Goal: Task Accomplishment & Management: Complete application form

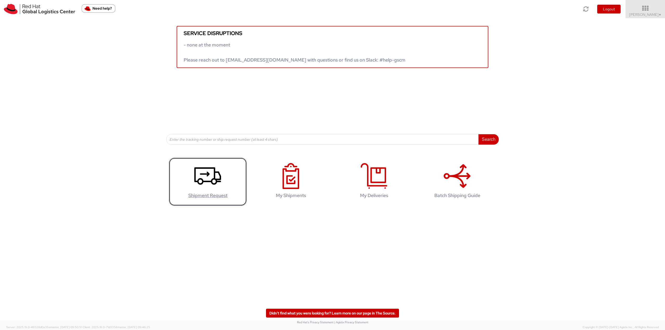
click at [212, 182] on use at bounding box center [207, 175] width 27 height 17
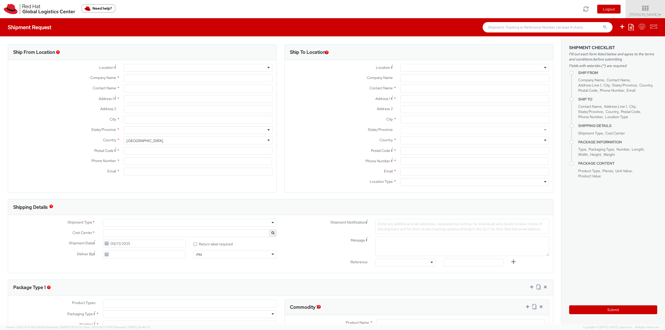
select select
select select "813"
type input "Red Hat India Private Limited"
type input "[PERSON_NAME]"
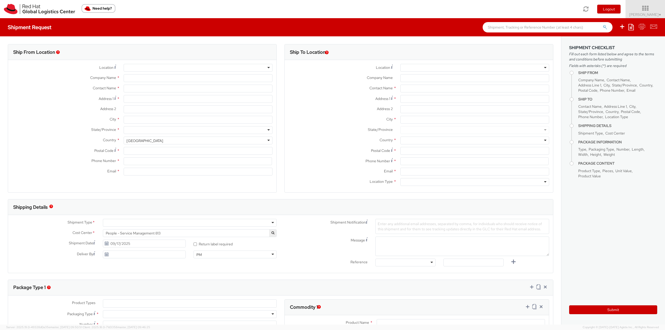
type input "Bagmane [GEOGRAPHIC_DATA]"
type input "FL 10, [GEOGRAPHIC_DATA], [GEOGRAPHIC_DATA]"
type input "[GEOGRAPHIC_DATA]"
type input "560037"
type input "918067935283"
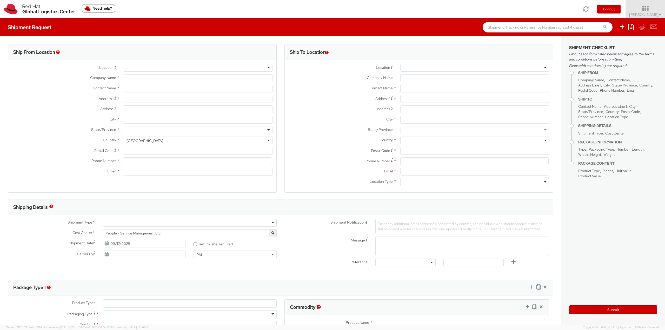
type input "[EMAIL_ADDRESS][DOMAIN_NAME]"
select select "CM"
select select "KGS"
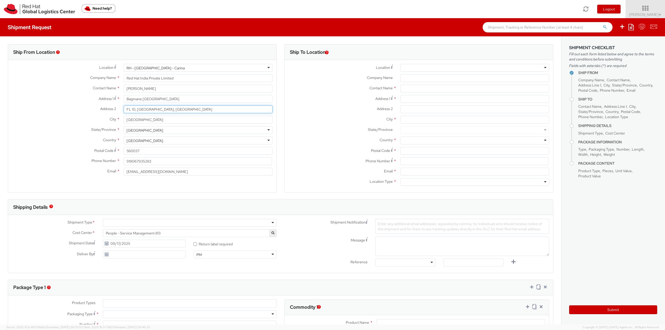
click at [154, 106] on input "FL 10, [GEOGRAPHIC_DATA], [GEOGRAPHIC_DATA]" at bounding box center [198, 109] width 149 height 8
click at [417, 99] on input "Address 1 *" at bounding box center [474, 99] width 149 height 8
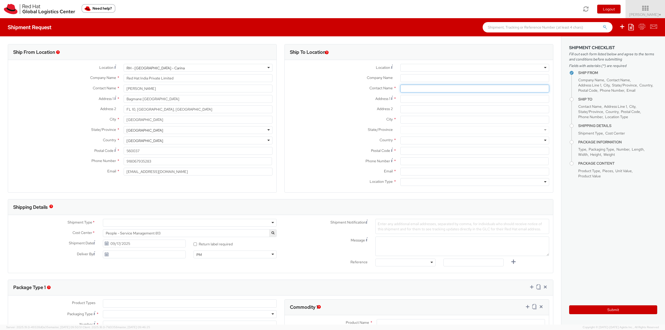
click at [413, 88] on input "text" at bounding box center [474, 89] width 149 height 8
drag, startPoint x: 435, startPoint y: 89, endPoint x: 395, endPoint y: 87, distance: 40.6
click at [396, 87] on div "Deeepika b" at bounding box center [474, 89] width 157 height 8
paste input "[PERSON_NAME]"
click at [402, 89] on input "[PERSON_NAME]" at bounding box center [474, 89] width 149 height 8
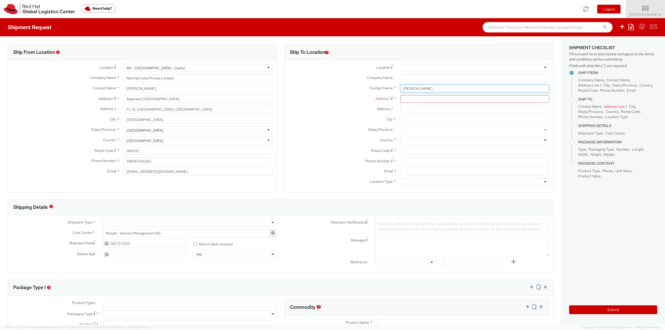
click at [449, 89] on input "[PERSON_NAME]" at bounding box center [474, 89] width 149 height 8
type input "[PERSON_NAME]"
click at [473, 100] on span "Deepika B hatia" at bounding box center [473, 98] width 38 height 5
type input "Red Hat India Private Limited"
type input "[PERSON_NAME]"
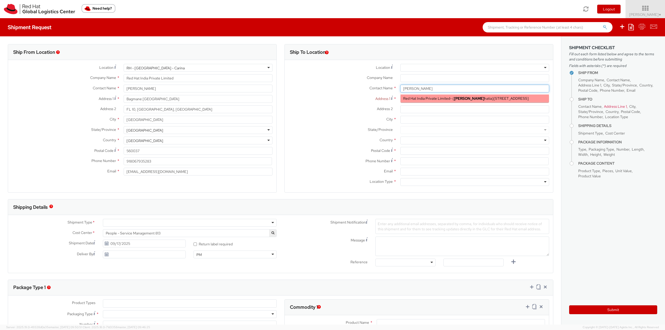
type input "A-201, Supreme Business Park"
type input "[GEOGRAPHIC_DATA]"
type input "400076"
type input "[EMAIL_ADDRESS][DOMAIN_NAME]"
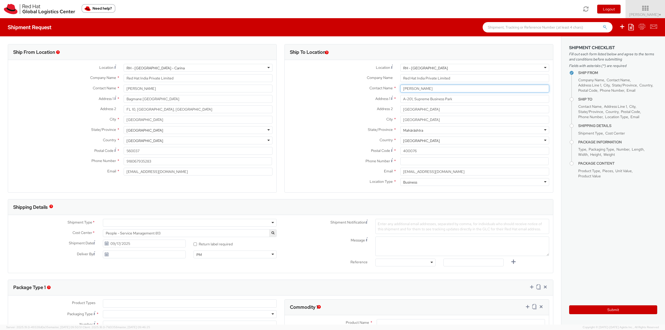
type input "[PERSON_NAME]"
click at [408, 162] on input at bounding box center [474, 161] width 148 height 8
paste input "09892168570"
click at [326, 176] on div "Email * [EMAIL_ADDRESS][DOMAIN_NAME]" at bounding box center [419, 173] width 268 height 10
click at [444, 163] on input "09892168570" at bounding box center [474, 161] width 148 height 8
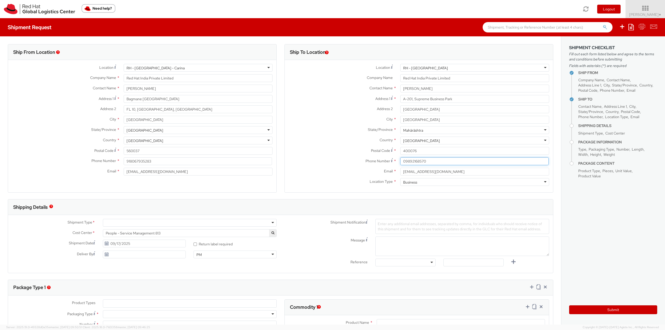
type input "09892168570"
click at [316, 148] on label "Postal Code *" at bounding box center [341, 150] width 112 height 7
click at [400, 148] on input "400076" at bounding box center [474, 151] width 149 height 8
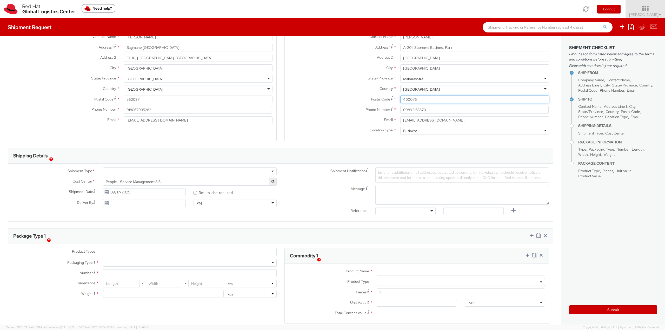
scroll to position [52, 0]
click at [119, 171] on div at bounding box center [190, 171] width 174 height 8
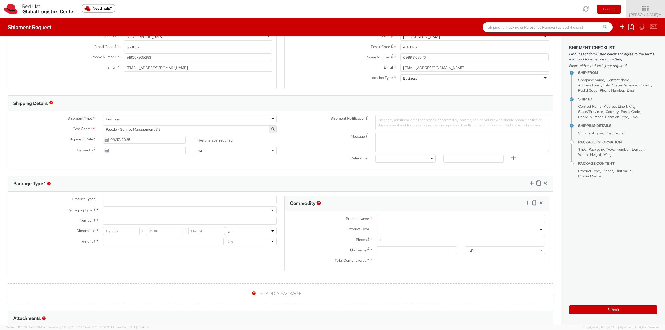
click at [104, 139] on icon at bounding box center [106, 140] width 4 height 4
click at [105, 139] on use at bounding box center [107, 140] width 4 height 4
click at [119, 140] on input "09/17/2025" at bounding box center [144, 140] width 83 height 8
click at [146, 178] on td "18" at bounding box center [147, 181] width 9 height 8
type input "[DATE]"
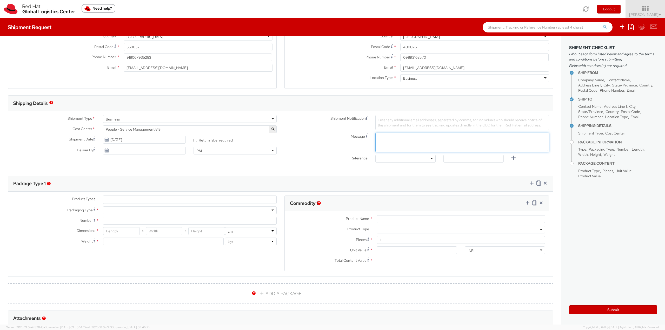
click at [399, 143] on textarea "Message" at bounding box center [462, 142] width 174 height 19
paste textarea "[PERSON_NAME]"
click at [404, 136] on textarea "Associates Name1. [PERSON_NAME]" at bounding box center [462, 142] width 174 height 19
click at [444, 138] on textarea "Associates Name 1. [PERSON_NAME]" at bounding box center [462, 142] width 174 height 19
paste textarea "[PERSON_NAME]"
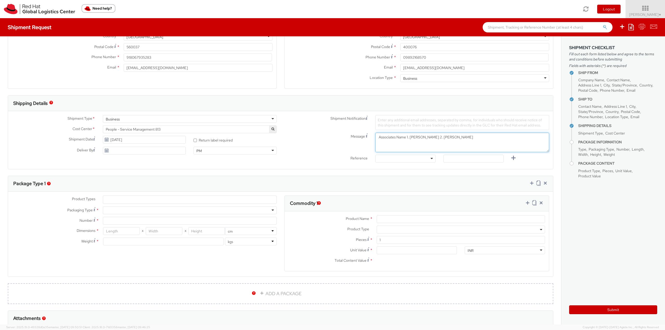
type textarea "Associates Name 1. [PERSON_NAME] 2. [PERSON_NAME]"
click at [114, 196] on ul at bounding box center [189, 200] width 173 height 8
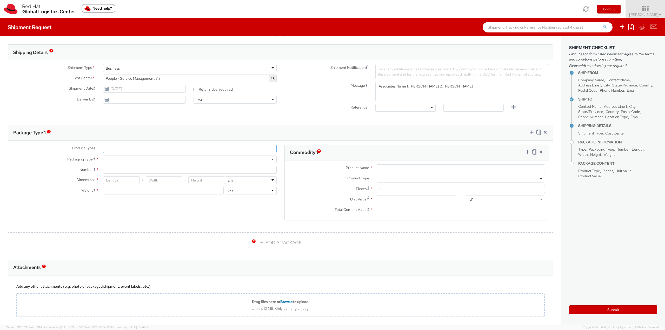
scroll to position [156, 0]
click at [110, 146] on li at bounding box center [107, 148] width 8 height 8
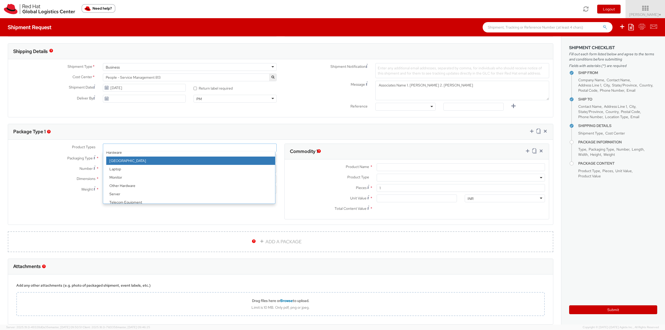
scroll to position [23, 0]
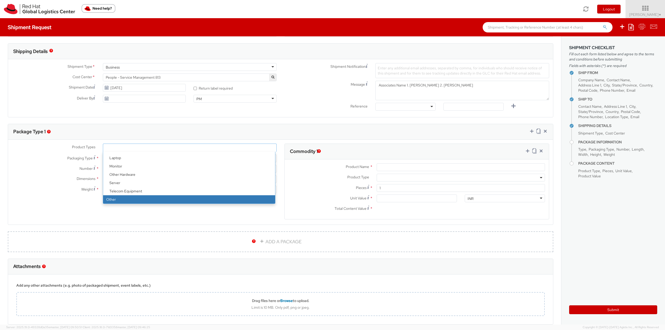
select select "OTHER"
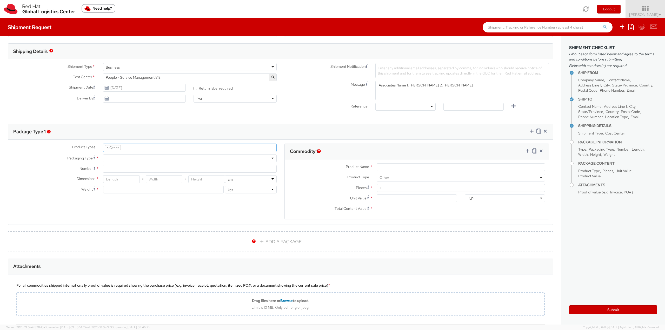
scroll to position [39, 0]
click at [109, 156] on div at bounding box center [190, 159] width 174 height 8
type input "1"
type input "24.13"
type input "31.75"
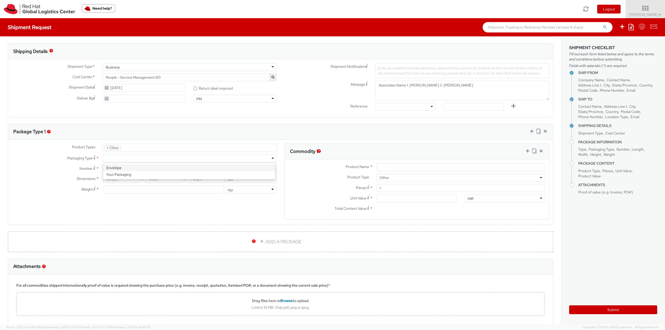
type input "0.64"
type input "0.5"
click at [385, 167] on input "Product Name *" at bounding box center [461, 167] width 168 height 8
paste input "Red Hat Employee Security ID Badge - Produced Internally - personalized (Sample…"
type input "Red Hat Employee Security ID Badge - Produced Internally - personalized (Sample…"
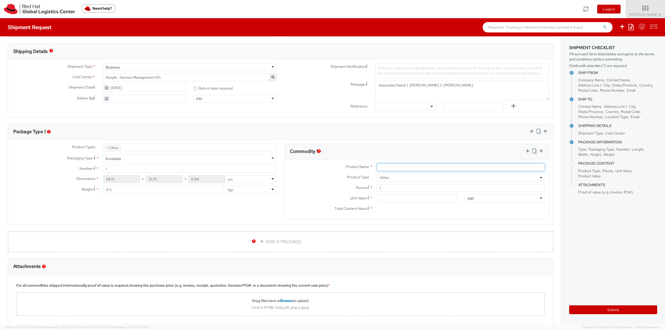
scroll to position [0, 0]
click at [388, 166] on input "Product Name *" at bounding box center [461, 167] width 168 height 8
paste input "Red Hat Employee Security ID Badge - Produced Internally - personalized (Sample…"
drag, startPoint x: 439, startPoint y: 166, endPoint x: 664, endPoint y: 174, distance: 224.8
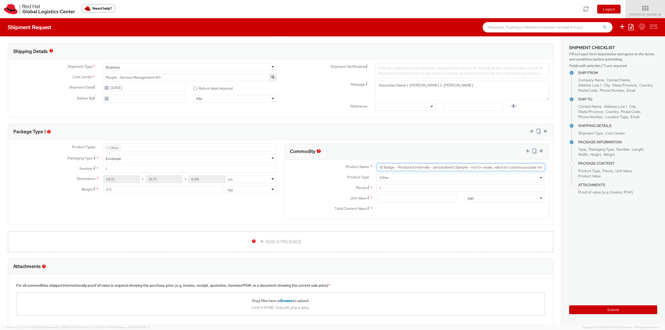
click at [664, 174] on div "Ship From Location Location * [GEOGRAPHIC_DATA] - [GEOGRAPHIC_DATA] - [GEOGRAPH…" at bounding box center [332, 180] width 665 height 288
type input "Red Hat Employee Security ID Badge"
click at [388, 200] on input "Unit Value *" at bounding box center [417, 199] width 80 height 8
type input "3.00"
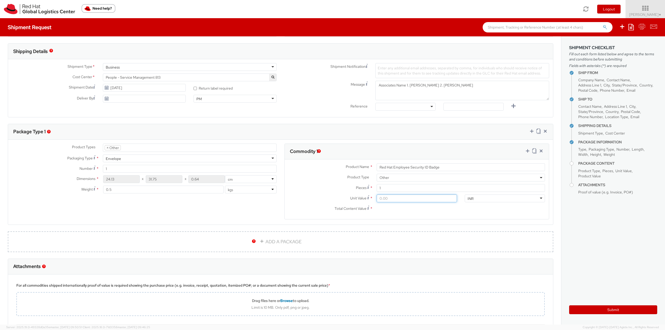
type input "3.00"
type input "31.00"
type input "315.00"
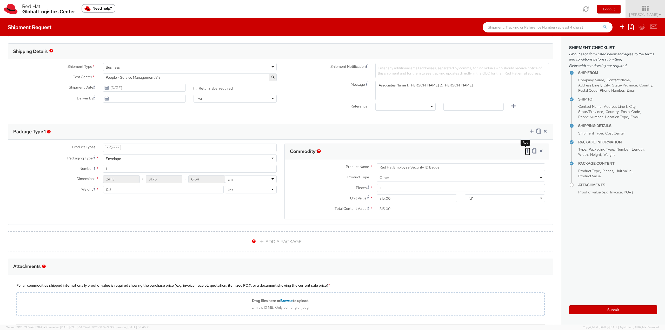
click at [525, 149] on icon at bounding box center [527, 150] width 5 height 5
select select
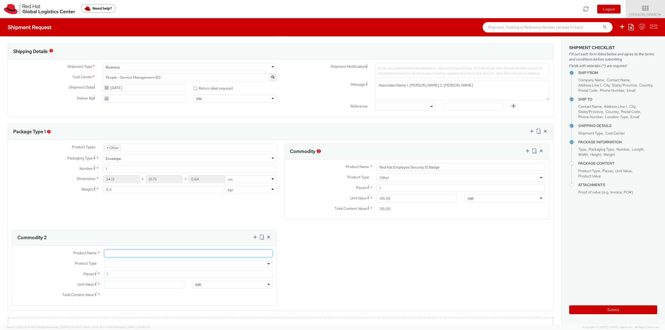
click at [129, 256] on input "Product Name *" at bounding box center [188, 254] width 168 height 8
paste input "Badge Reel- Clip w/ reel"
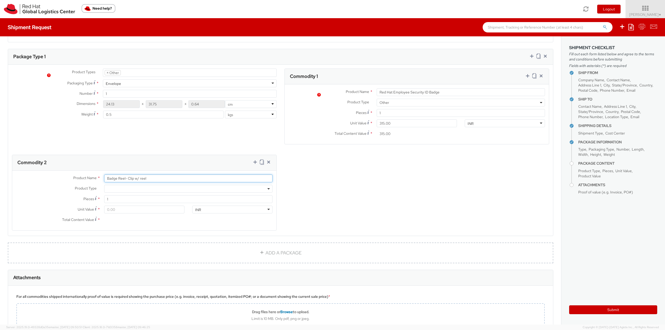
scroll to position [234, 0]
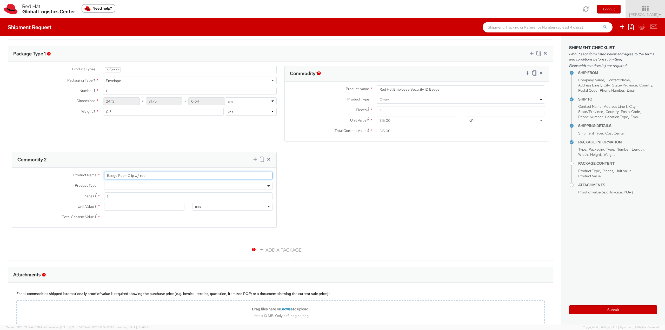
type input "Badge Reel- Clip w/ reel"
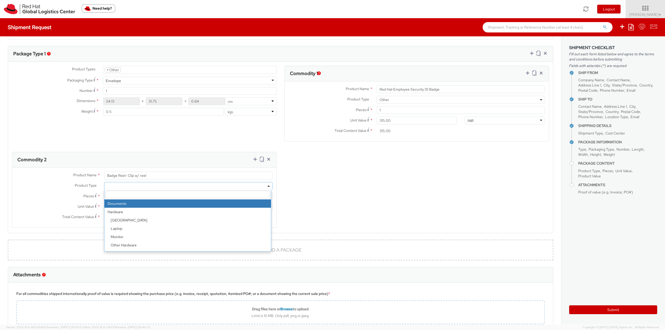
click at [109, 185] on span at bounding box center [188, 186] width 168 height 8
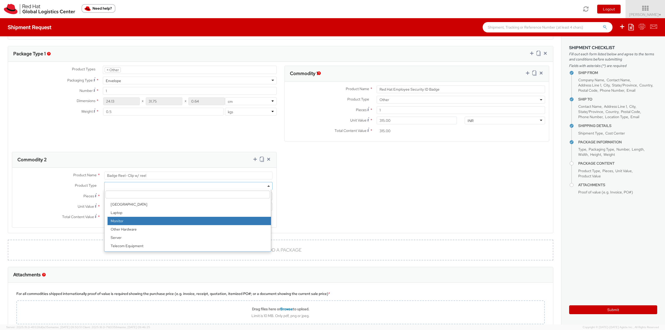
scroll to position [23, 0]
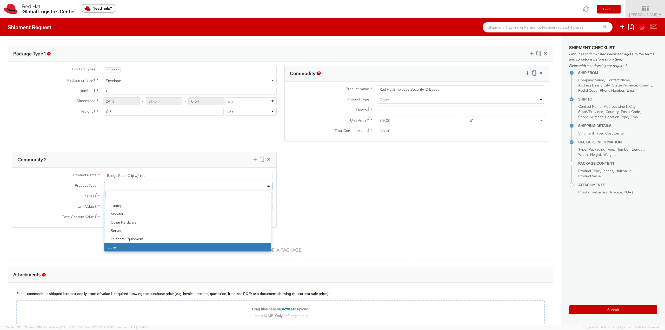
select select "OTHER"
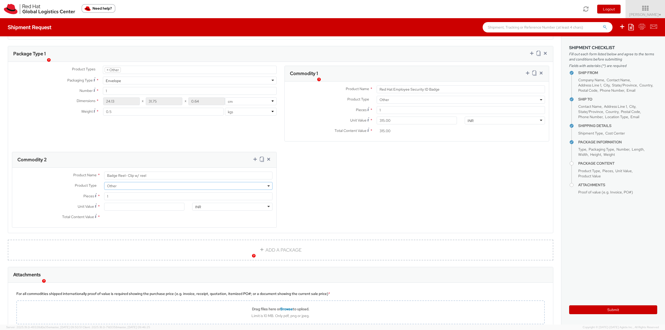
scroll to position [208, 0]
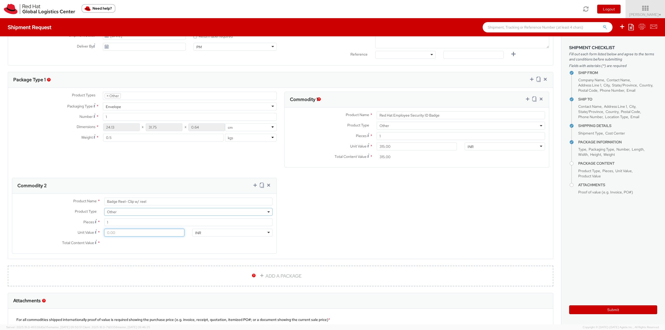
click at [122, 231] on input "Unit Value *" at bounding box center [144, 233] width 80 height 8
type input "4.00"
type input "40.00"
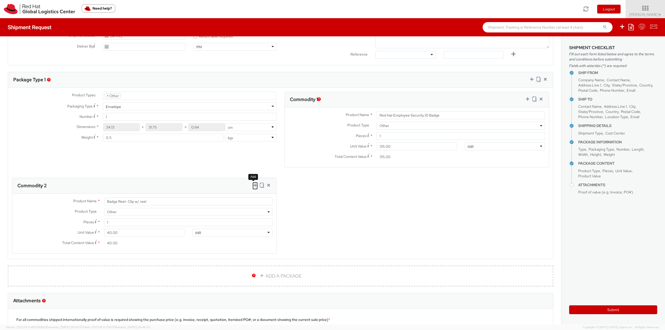
click at [252, 184] on icon at bounding box center [254, 185] width 5 height 5
select select
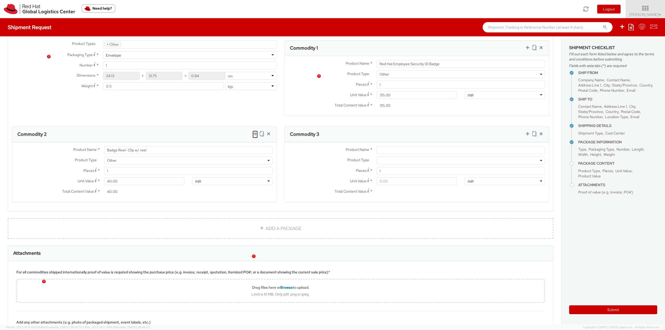
scroll to position [260, 0]
click at [386, 151] on input "Product Name *" at bounding box center [461, 150] width 168 height 8
paste input "Badge Holder - - Plastic wallet/sleeve"
type input "Badge Holder - - Plastic wallet/sleeve"
click at [383, 159] on span at bounding box center [461, 160] width 168 height 8
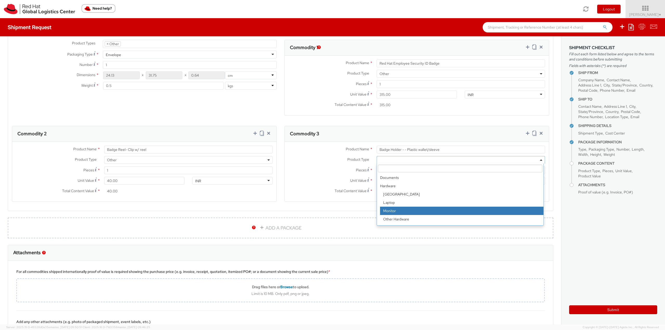
scroll to position [23, 0]
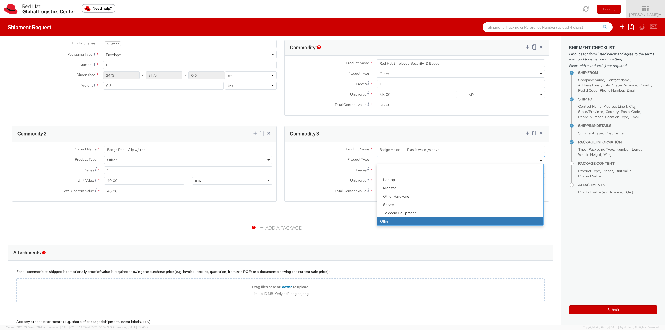
select select "OTHER"
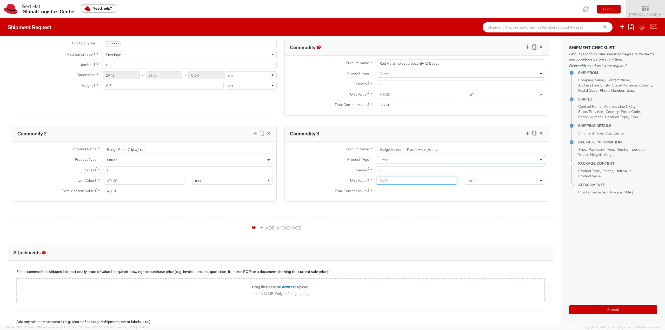
click at [385, 178] on input "Unit Value *" at bounding box center [417, 181] width 80 height 8
type input "1.00"
type input "16.00"
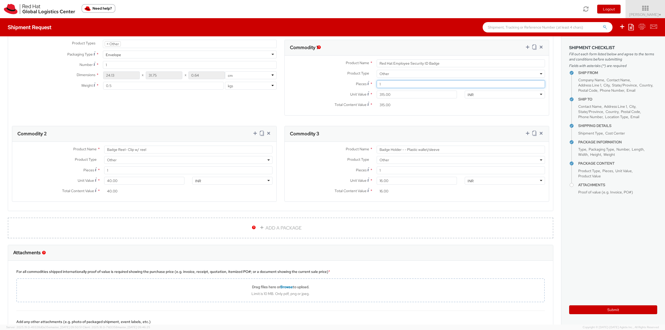
drag, startPoint x: 384, startPoint y: 83, endPoint x: 370, endPoint y: 81, distance: 14.9
click at [370, 81] on div "Pieces * 1" at bounding box center [417, 84] width 264 height 8
type input "2"
type input "630.00"
type input "2"
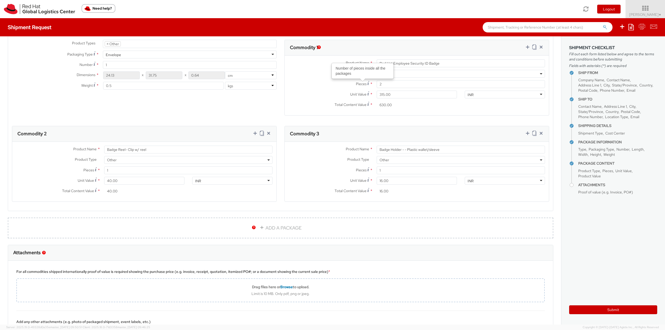
click at [313, 85] on label "Pieces Number of pieces inside all the packages *" at bounding box center [329, 83] width 88 height 7
click at [377, 85] on input "2" at bounding box center [461, 84] width 168 height 8
drag, startPoint x: 125, startPoint y: 169, endPoint x: 102, endPoint y: 170, distance: 23.9
click at [102, 170] on div "1" at bounding box center [188, 170] width 176 height 8
type input "2"
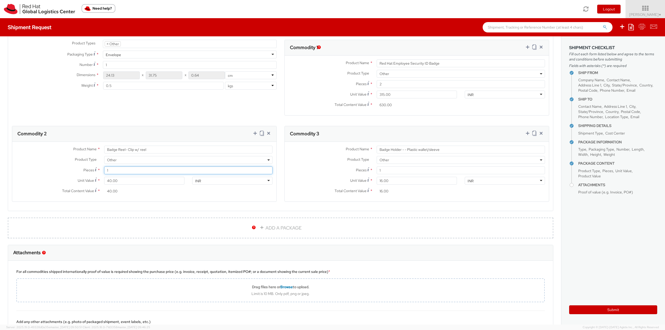
type input "80.00"
type input "2"
drag, startPoint x: 368, startPoint y: 168, endPoint x: 363, endPoint y: 167, distance: 5.2
click at [363, 167] on div "Pieces Number of pieces inside all the packages * 1" at bounding box center [417, 170] width 264 height 8
type input "2"
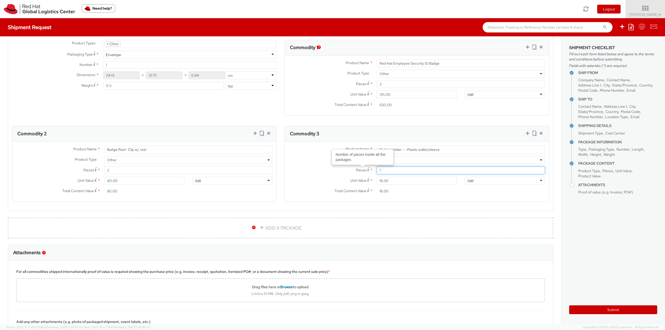
type input "32.00"
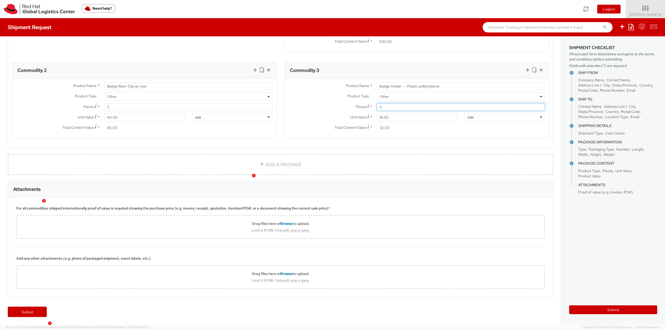
scroll to position [323, 0]
type input "2"
click at [223, 168] on link "ADD A PACKAGE" at bounding box center [280, 164] width 545 height 21
select select
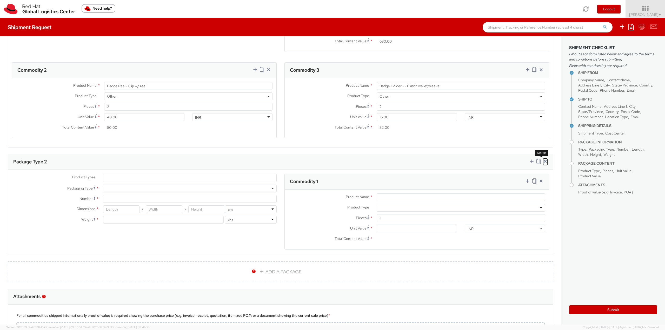
click at [543, 161] on icon at bounding box center [545, 161] width 5 height 5
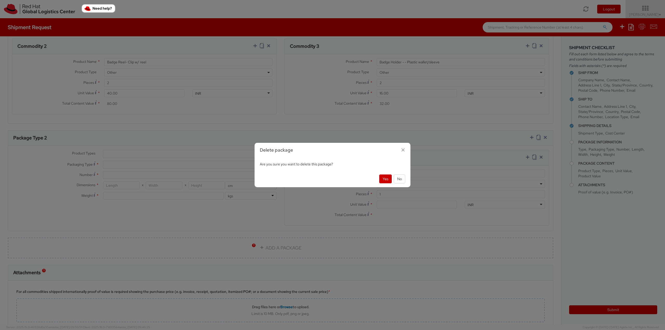
scroll to position [349, 0]
click at [402, 151] on icon "button" at bounding box center [403, 150] width 8 height 8
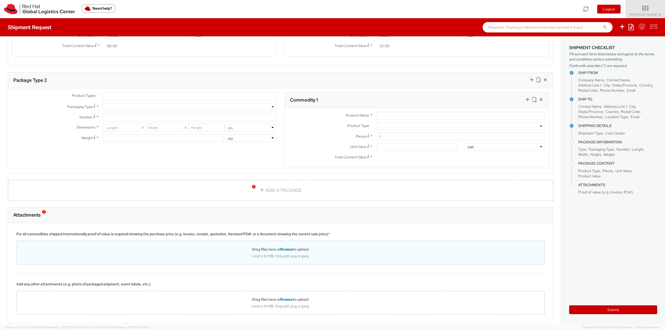
scroll to position [405, 0]
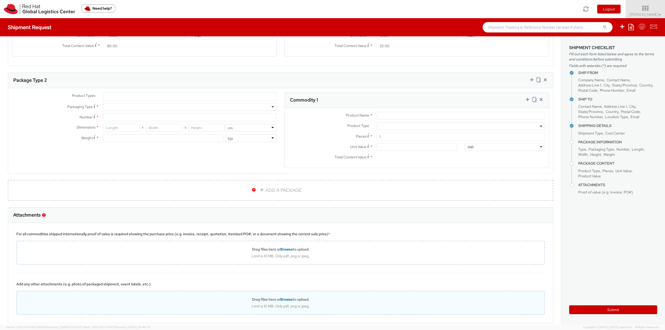
click at [184, 300] on div "Drag files here or Browse to upload." at bounding box center [280, 299] width 527 height 5
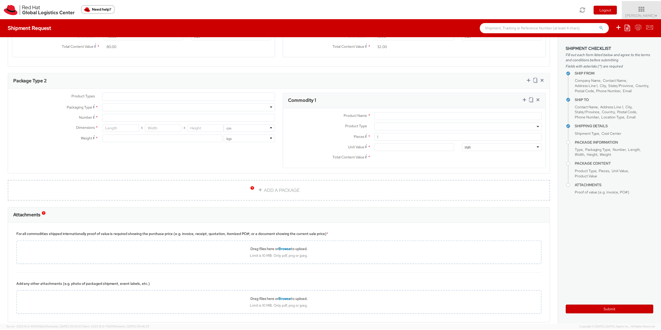
scroll to position [431, 0]
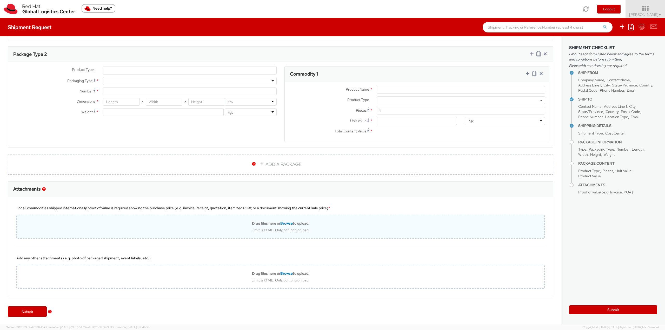
click at [223, 222] on div "Drag files here or Browse to upload." at bounding box center [280, 223] width 527 height 5
type input "C:\fakepath\SalesOrd25191977 (2) (1) (1) (1) (1) (1).pdf"
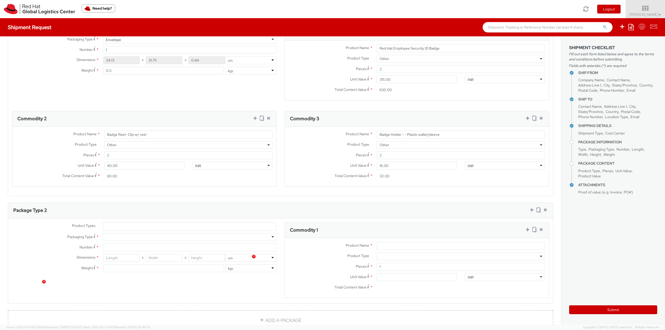
scroll to position [249, 0]
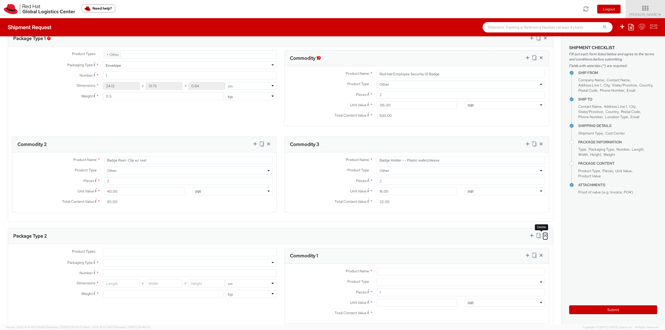
click at [543, 236] on icon at bounding box center [545, 235] width 5 height 5
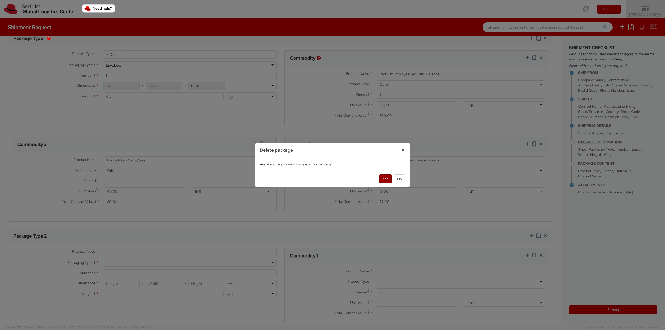
click at [384, 180] on button "Yes" at bounding box center [385, 179] width 12 height 9
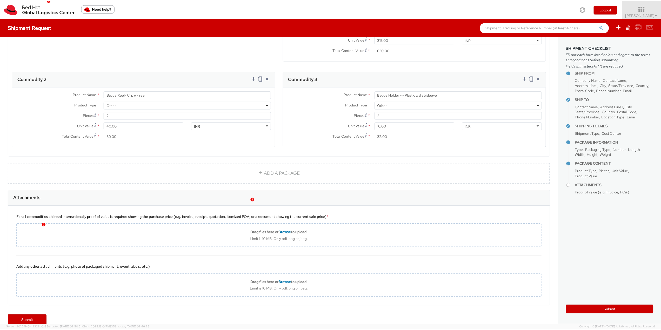
scroll to position [323, 0]
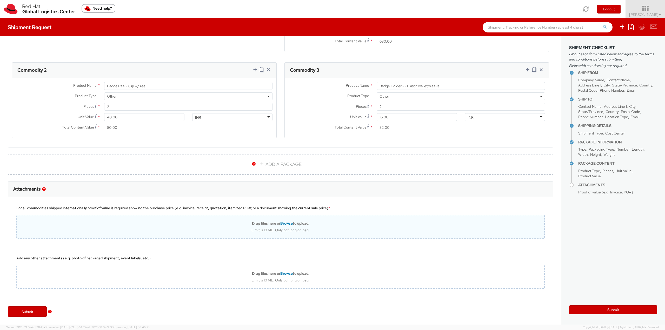
click at [215, 223] on div "Drag files here or Browse to upload." at bounding box center [280, 223] width 527 height 5
type input "C:\fakepath\SalesOrd25191977 (2) (1) (1) (1) (1) (1).pdf"
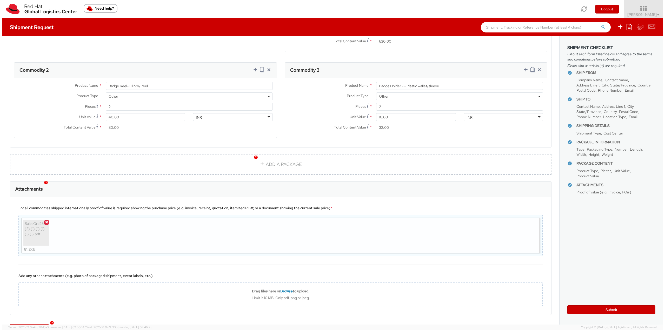
scroll to position [341, 0]
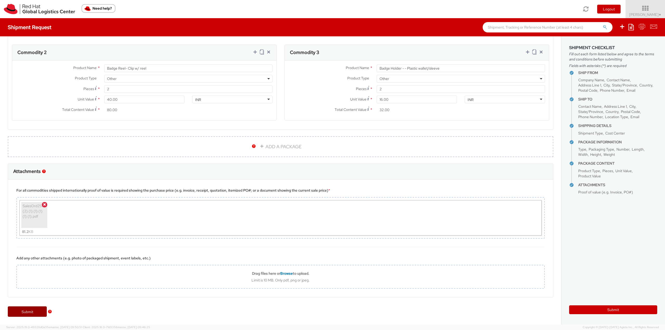
click at [32, 314] on link "Submit" at bounding box center [27, 311] width 39 height 10
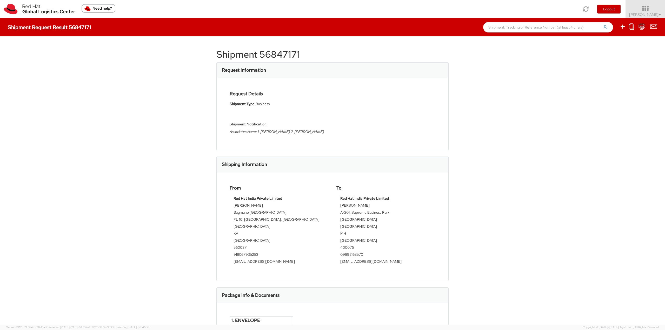
click at [265, 58] on h1 "Shipment 56847171" at bounding box center [332, 54] width 232 height 10
copy div "Shipment 56847171"
click at [265, 48] on div "Shipment 56847171 Request Information Request Details Shipment Type: Business S…" at bounding box center [332, 180] width 232 height 273
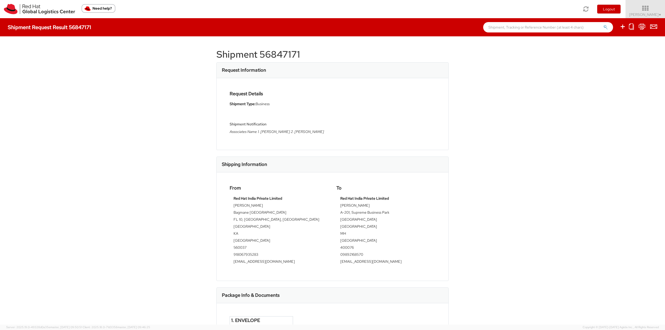
click at [264, 50] on h1 "Shipment 56847171" at bounding box center [332, 54] width 232 height 10
copy div "Shipment 56847171"
select select
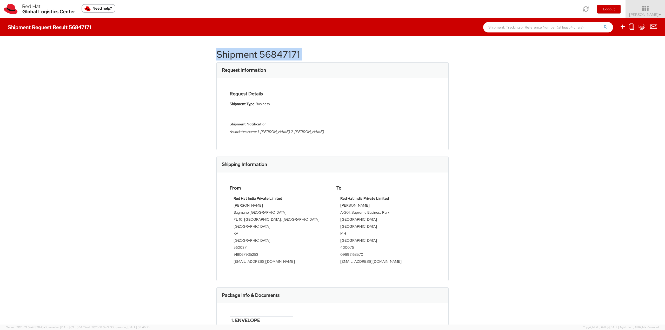
select select
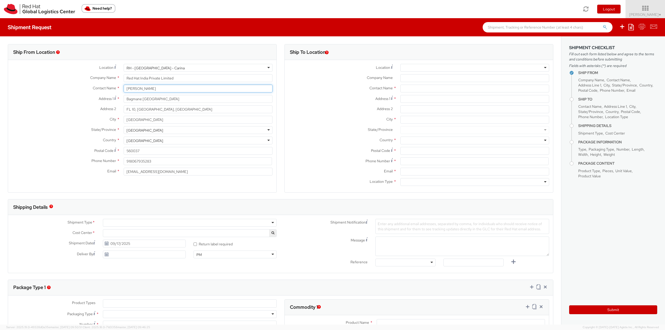
click at [148, 88] on input "[PERSON_NAME]" at bounding box center [198, 89] width 149 height 8
select select "813"
type input "[PERSON_NAME]"
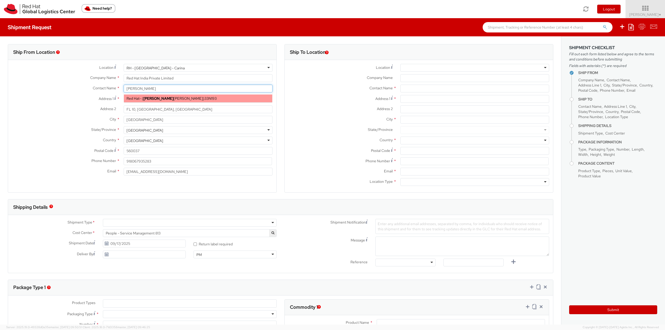
click at [148, 101] on div "Red Hat - ( [PERSON_NAME] ) 33N193" at bounding box center [198, 99] width 148 height 8
type input "Red Hat"
type input "[PERSON_NAME]"
type input "61289232846"
type input "[EMAIL_ADDRESS][DOMAIN_NAME]"
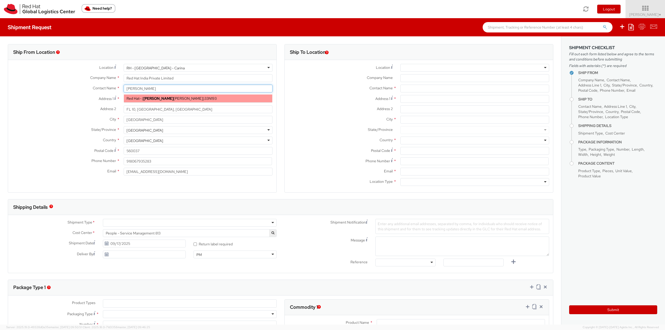
select select
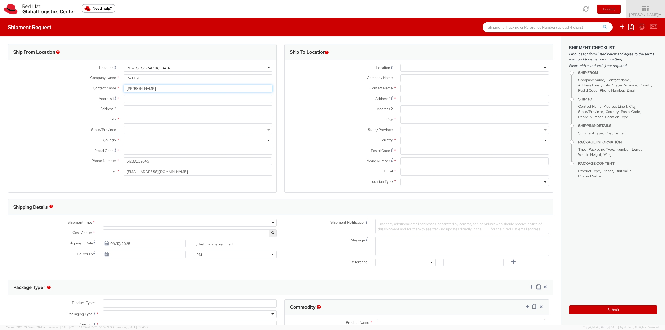
type input "[PERSON_NAME]"
click at [130, 100] on input "Address 1 *" at bounding box center [198, 99] width 149 height 8
paste input "Red Hat, Asia-Pacific Pty Ltd [STREET_ADDRESS][PERSON_NAME]"
drag, startPoint x: 174, startPoint y: 99, endPoint x: 229, endPoint y: 103, distance: 55.2
click at [229, 103] on input "Red Hat, Asia-Pacific Pty Ltd [STREET_ADDRESS][PERSON_NAME]" at bounding box center [198, 99] width 149 height 8
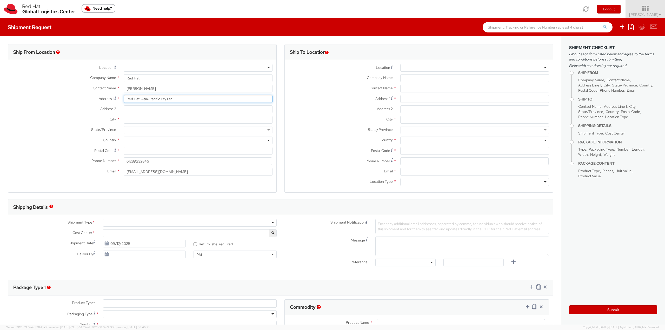
type input "Red Hat, Asia-Pacific Pty Ltd"
click at [131, 110] on input "Address 2 *" at bounding box center [198, 109] width 149 height 8
paste input "Level [STREET_ADDRESS][PERSON_NAME]"
type input "Level [STREET_ADDRESS][PERSON_NAME]"
click at [133, 122] on input "City *" at bounding box center [198, 120] width 149 height 8
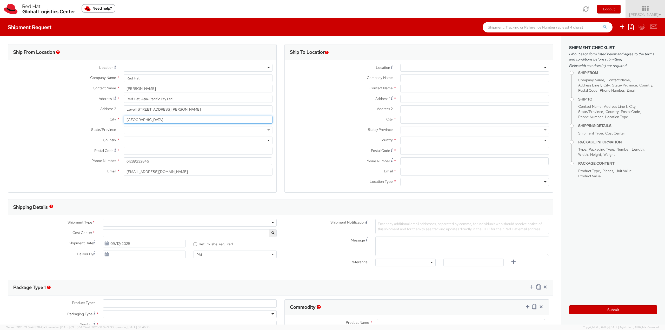
type input "[GEOGRAPHIC_DATA]"
click at [62, 115] on div "Address [STREET_ADDRESS][PERSON_NAME]" at bounding box center [142, 110] width 268 height 10
click at [130, 140] on div at bounding box center [198, 141] width 149 height 8
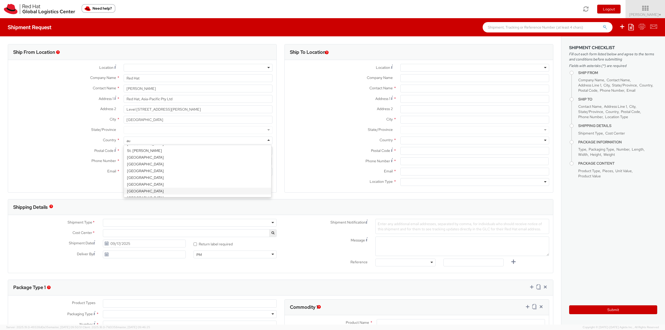
scroll to position [1, 0]
type input "aust"
click at [70, 147] on label "Postal Code *" at bounding box center [64, 150] width 112 height 7
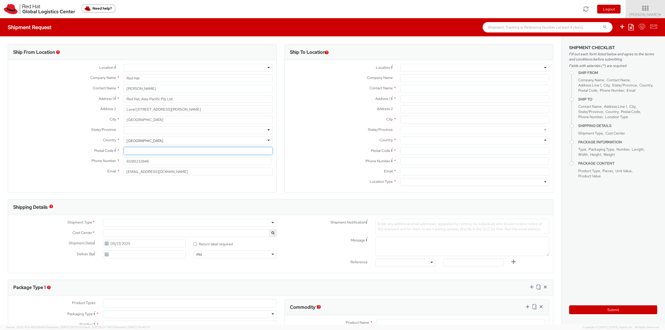
click at [124, 147] on input "Postal Code *" at bounding box center [198, 151] width 149 height 8
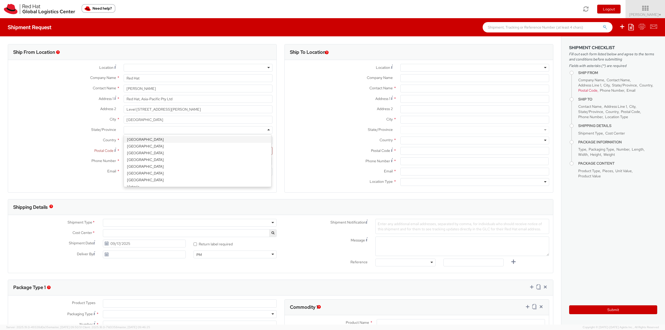
click at [140, 130] on div at bounding box center [198, 130] width 149 height 8
click at [58, 145] on div "Country * [GEOGRAPHIC_DATA] [GEOGRAPHIC_DATA] [GEOGRAPHIC_DATA] [GEOGRAPHIC_DAT…" at bounding box center [142, 142] width 268 height 10
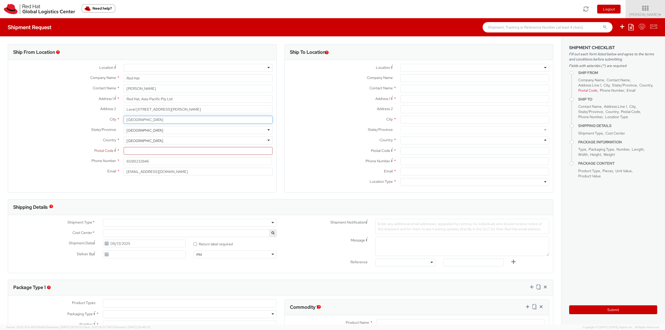
click at [128, 122] on input "[GEOGRAPHIC_DATA]" at bounding box center [198, 120] width 149 height 8
type input "[GEOGRAPHIC_DATA]"
click at [70, 124] on div "City * [GEOGRAPHIC_DATA]" at bounding box center [142, 121] width 268 height 10
click at [131, 151] on input "Postal Code *" at bounding box center [198, 151] width 149 height 8
paste input "2060"
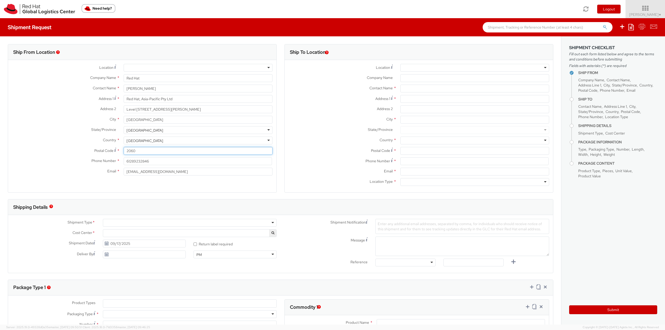
type input "2060"
click at [47, 157] on div "Postal Code * 2060" at bounding box center [142, 152] width 268 height 10
click at [409, 89] on input "text" at bounding box center [474, 89] width 149 height 8
drag, startPoint x: 419, startPoint y: 81, endPoint x: 395, endPoint y: 81, distance: 24.7
click at [396, 81] on div at bounding box center [474, 78] width 157 height 8
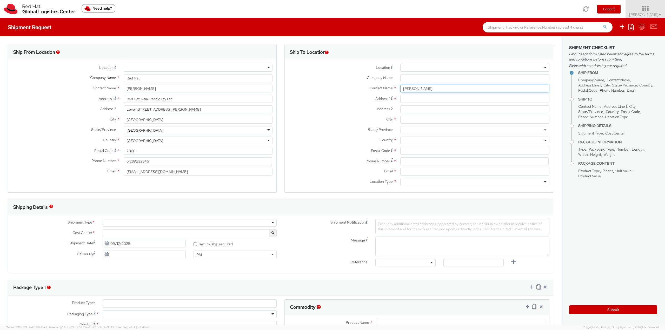
drag, startPoint x: 417, startPoint y: 90, endPoint x: 394, endPoint y: 89, distance: 23.2
click at [396, 89] on div "[PERSON_NAME] [PERSON_NAME] Red Hat - ( [PERSON_NAME] ) Red Hat - ( [PERSON_NAM…" at bounding box center [474, 89] width 157 height 8
paste input "[PERSON_NAME]"
type input "[PERSON_NAME]"
click at [466, 101] on div "Red Hat Asia-Pacific Pty. Ltd. - ( [PERSON_NAME] ) [GEOGRAPHIC_DATA], [STREET_A…" at bounding box center [475, 101] width 148 height 13
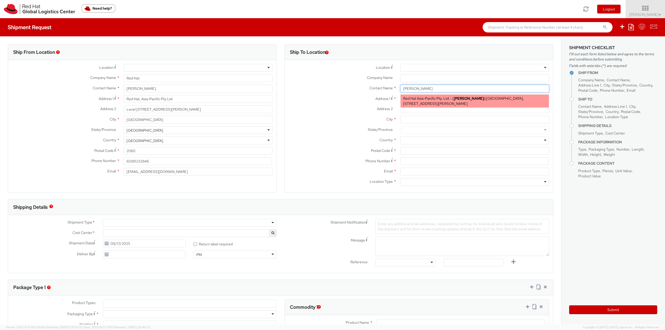
type input "Red Hat Asia-Pacific Pty. Ltd."
type input "[PERSON_NAME]"
type input "[GEOGRAPHIC_DATA], Level 11"
type input "[STREET_ADDRESS][PERSON_NAME]"
type input "[GEOGRAPHIC_DATA]"
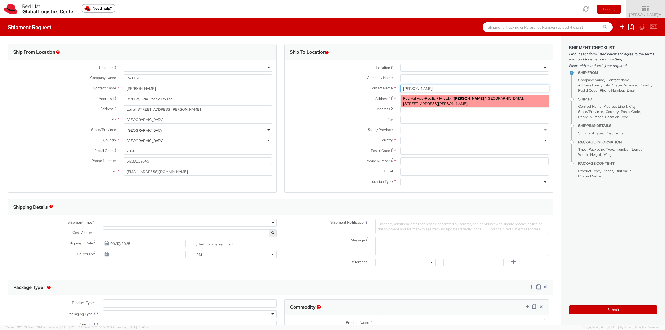
type input "2601"
type input "61261452811"
type input "[EMAIL_ADDRESS][DOMAIN_NAME]"
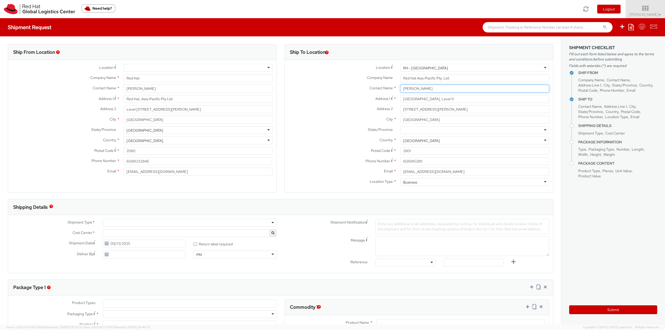
type input "[PERSON_NAME]"
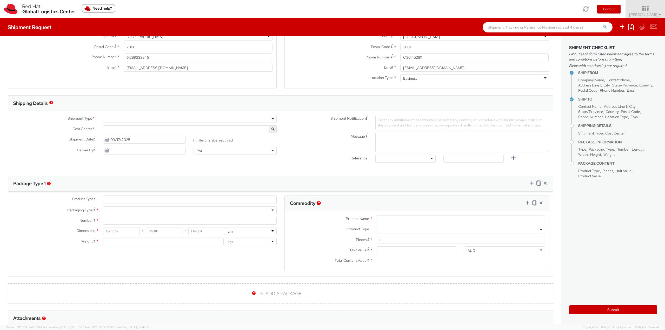
click at [115, 117] on div at bounding box center [190, 119] width 174 height 8
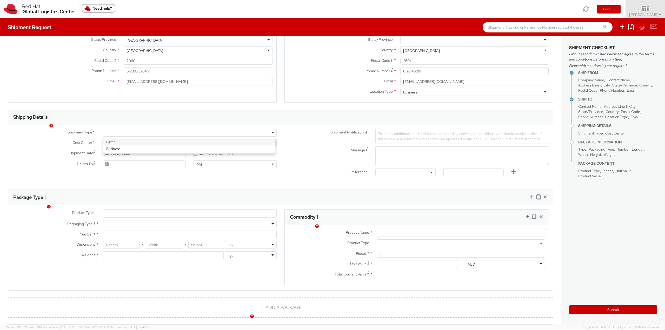
scroll to position [78, 0]
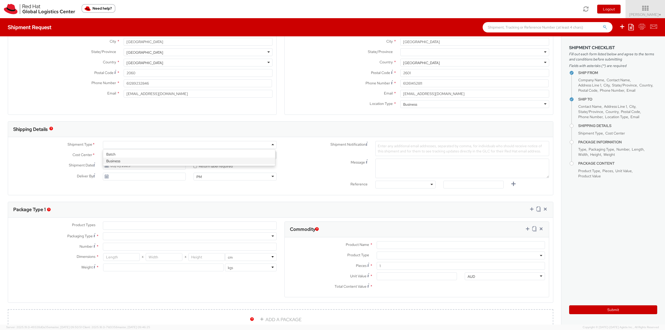
select select "813"
click at [389, 169] on textarea "Message" at bounding box center [462, 168] width 174 height 19
paste textarea "[PERSON_NAME]"
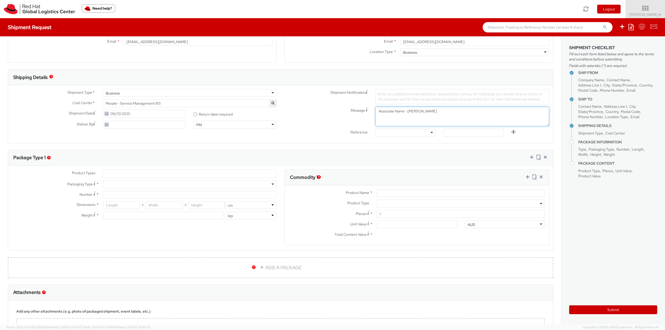
type textarea "Associate Name - [PERSON_NAME]"
click at [107, 175] on input "search" at bounding box center [107, 173] width 3 height 5
click at [110, 175] on ul at bounding box center [189, 174] width 173 height 8
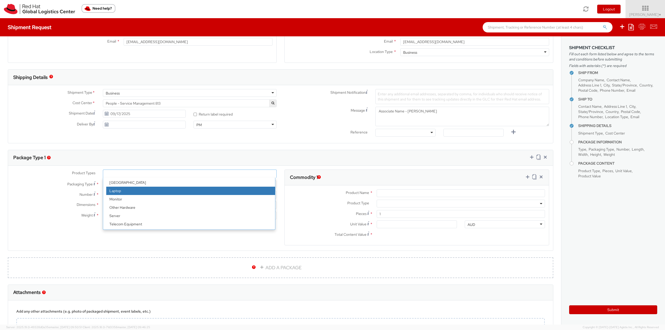
scroll to position [23, 0]
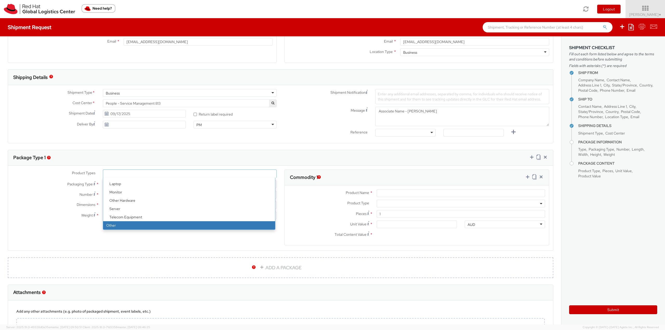
select select "OTHER"
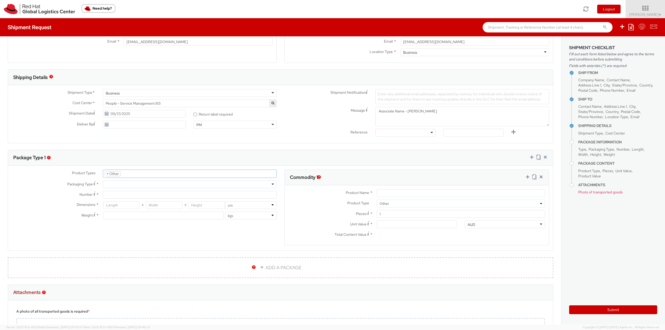
scroll to position [39, 0]
click at [115, 179] on div "Product Types * Documents Docking Station Laptop Monitor Other Hardware Server …" at bounding box center [144, 197] width 272 height 55
click at [113, 188] on div "Envelope Your Packaging" at bounding box center [190, 185] width 174 height 8
click at [113, 186] on div at bounding box center [190, 185] width 174 height 8
type input "1"
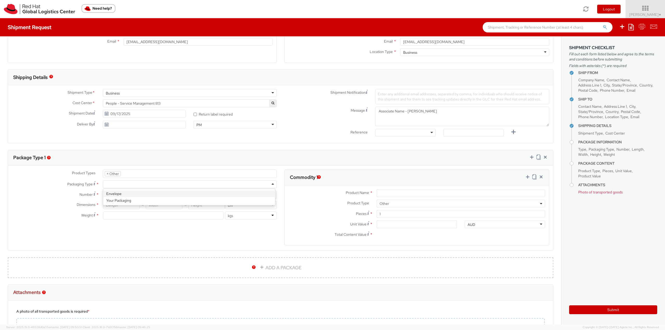
type input "24.13"
type input "31.75"
type input "0.64"
type input "0.5"
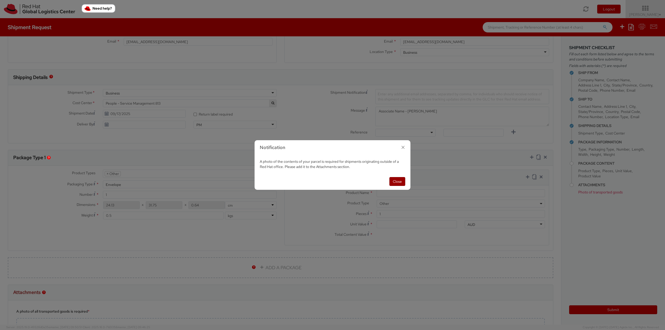
click at [399, 180] on button "Close" at bounding box center [397, 181] width 16 height 9
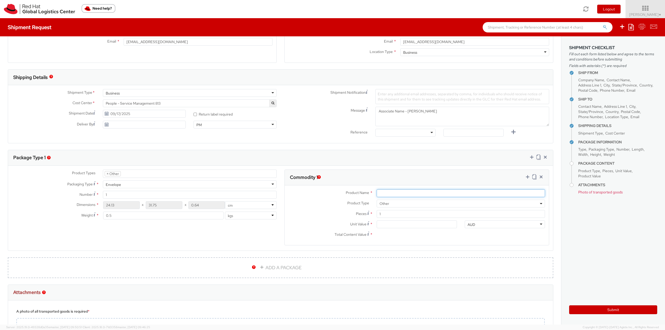
click at [391, 192] on input "Product Name *" at bounding box center [461, 193] width 168 height 8
click at [390, 195] on input "Product Name *" at bounding box center [461, 193] width 168 height 8
paste input "Red Hat Employee Security ID Badge - Produced Internally - personalized (Sample…"
drag, startPoint x: 391, startPoint y: 194, endPoint x: 548, endPoint y: 199, distance: 157.2
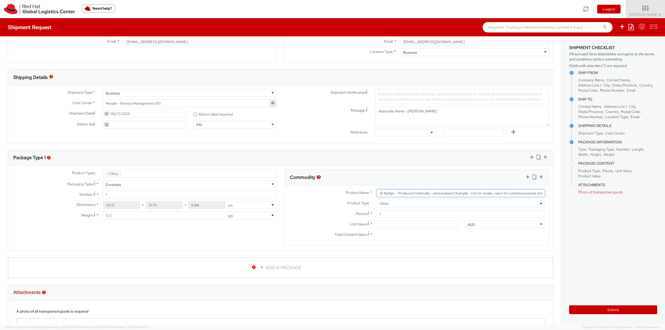
click at [548, 199] on agx-form-section "Commodity 1 Product Name * Red Hat Employee Security ID Badge - Produced Intern…" at bounding box center [417, 211] width 272 height 82
type input "Red Hat Employee Security ID Badge"
click at [386, 224] on input "Unit Value *" at bounding box center [417, 225] width 80 height 8
type input "5.00"
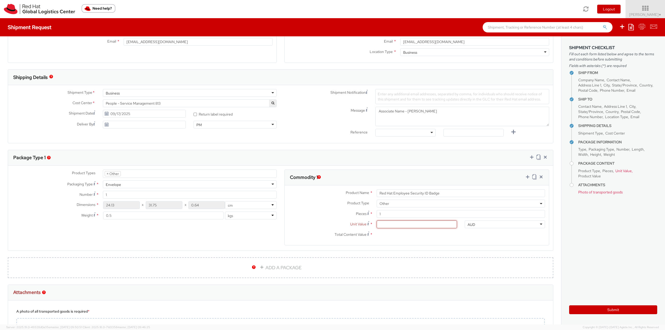
type input "5.00"
type input "5.30"
type input "5.37"
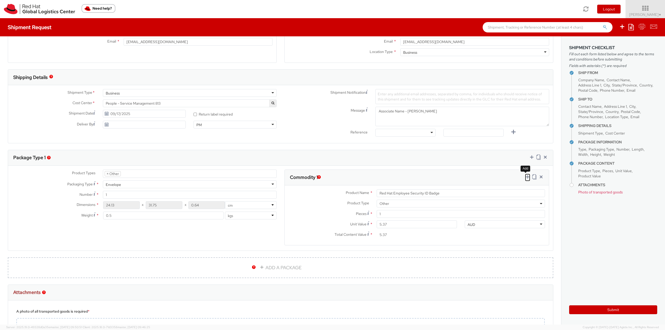
click at [525, 176] on icon at bounding box center [527, 176] width 5 height 5
select select
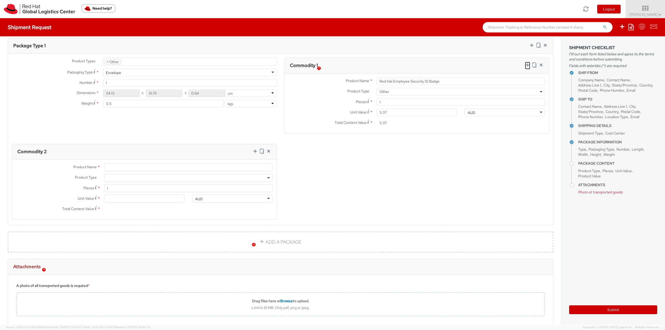
scroll to position [234, 0]
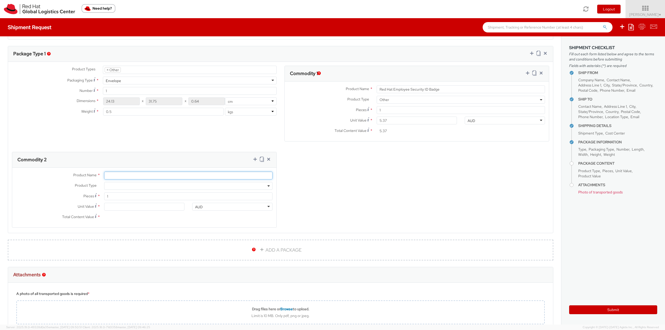
click at [114, 175] on input "Product Name *" at bounding box center [188, 176] width 168 height 8
paste input "Badge Reel- Clip w/ reel"
type input "Badge Reel- Clip w/ reel"
click at [114, 186] on span at bounding box center [188, 186] width 168 height 8
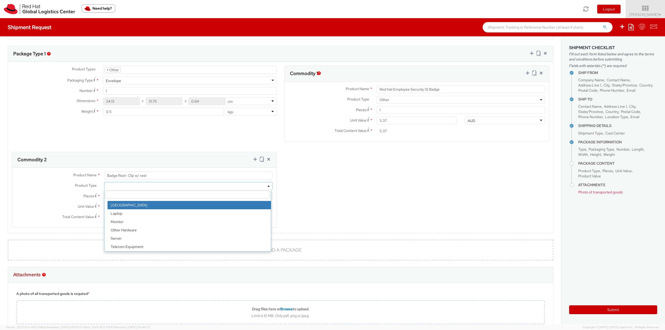
scroll to position [23, 0]
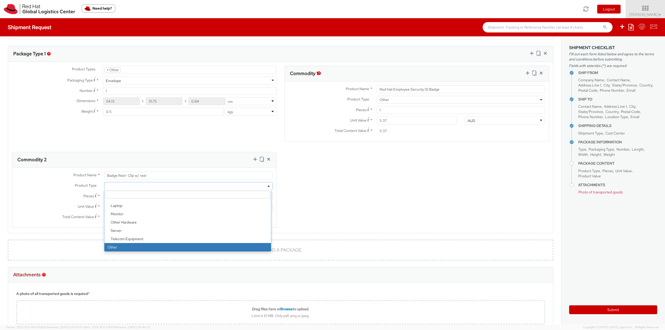
select select "OTHER"
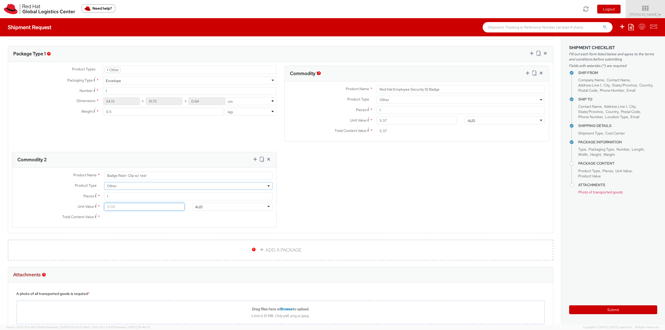
click at [117, 207] on input "Unit Value *" at bounding box center [144, 207] width 80 height 8
type input "0.60"
type input "0.68"
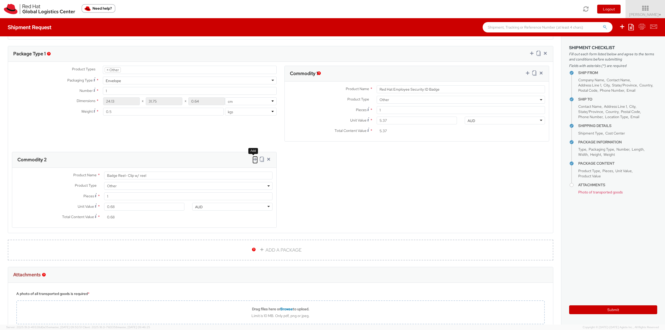
click at [252, 157] on icon at bounding box center [254, 159] width 5 height 5
select select
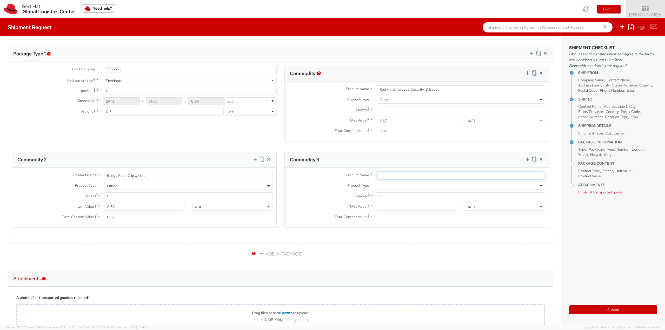
click at [386, 176] on input "Product Name *" at bounding box center [461, 176] width 168 height 8
paste input "Badge Holder - - Plastic wallet/sleeve"
type input "Badge Holder - - Plastic wallet/sleeve"
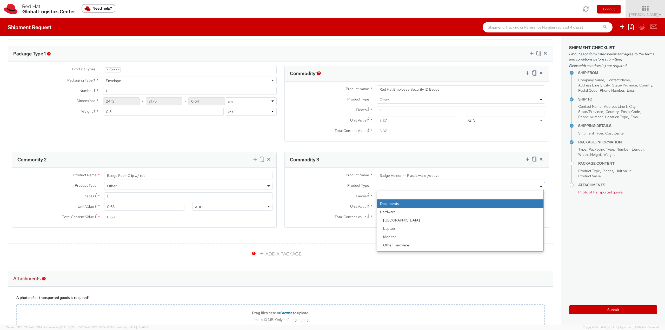
click at [383, 186] on span at bounding box center [461, 186] width 168 height 8
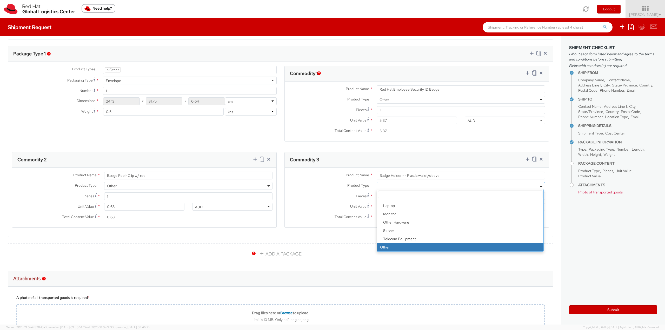
drag, startPoint x: 394, startPoint y: 246, endPoint x: 394, endPoint y: 242, distance: 3.9
select select "OTHER"
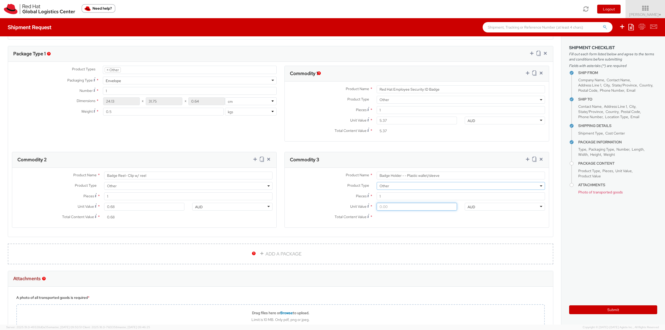
click at [388, 209] on input "Unit Value *" at bounding box center [417, 207] width 80 height 8
type input "0.20"
type input "0.27"
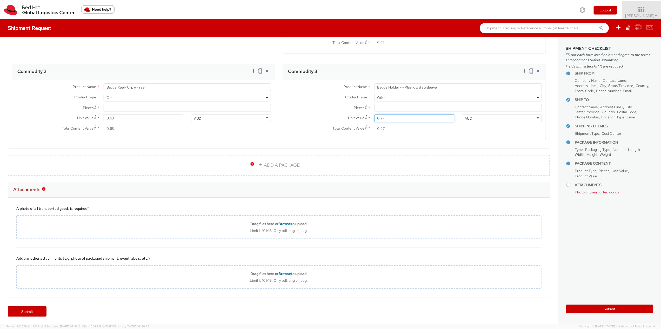
scroll to position [323, 0]
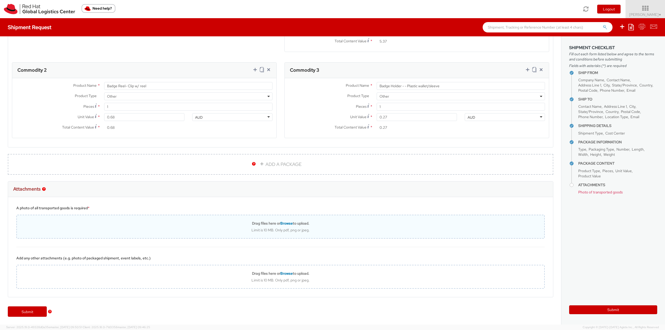
click at [229, 228] on div "Limit is 10 MB. Only pdf, png or jpeg." at bounding box center [280, 230] width 527 height 5
type input "C:\fakepath\SalesOrd25191977 (2) (1) (1) (1) (1) (1).pdf"
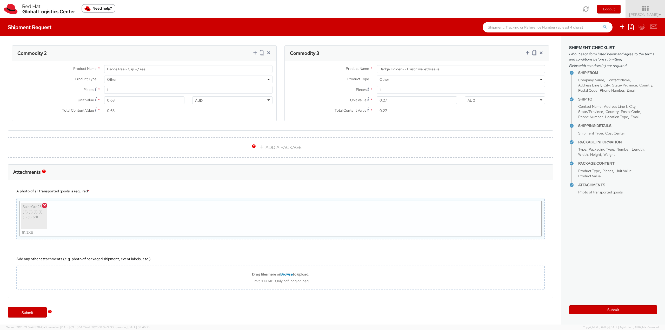
scroll to position [341, 0]
click at [20, 309] on link "Submit" at bounding box center [27, 311] width 39 height 10
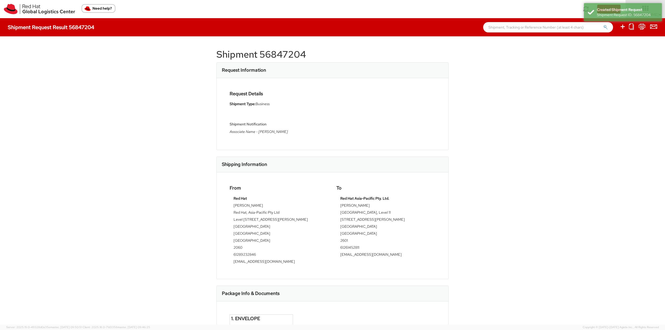
click at [268, 53] on h1 "Shipment 56847204" at bounding box center [332, 54] width 232 height 10
copy div "Shipment 56847204"
